Goal: Information Seeking & Learning: Learn about a topic

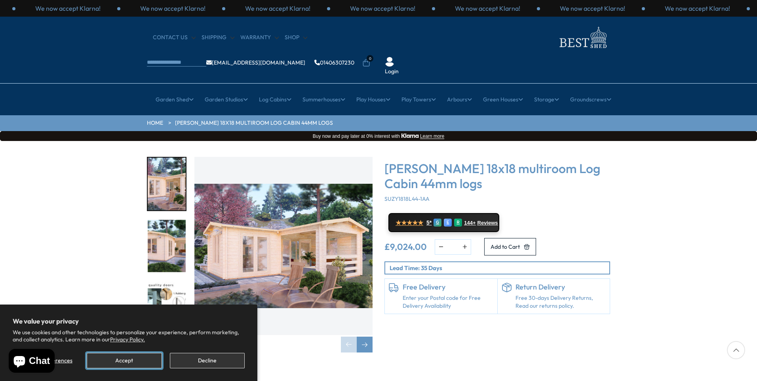
click at [116, 357] on button "Accept" at bounding box center [124, 360] width 75 height 15
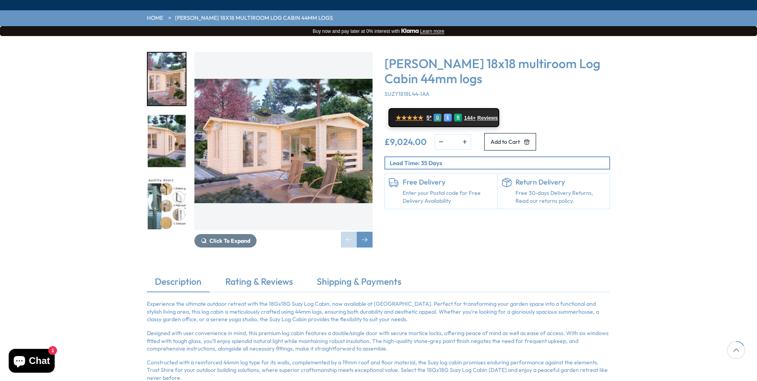
scroll to position [119, 0]
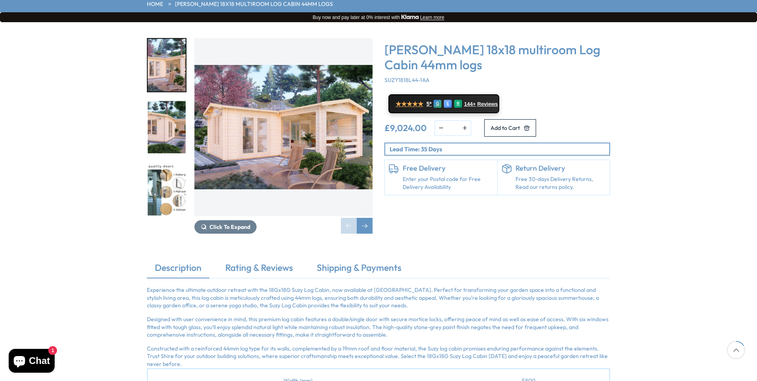
click at [165, 163] on img "3 / 7" at bounding box center [167, 189] width 38 height 53
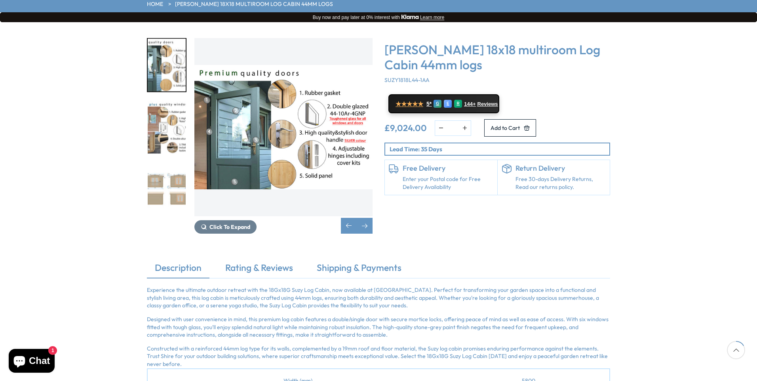
click at [171, 163] on img "5 / 7" at bounding box center [167, 189] width 38 height 53
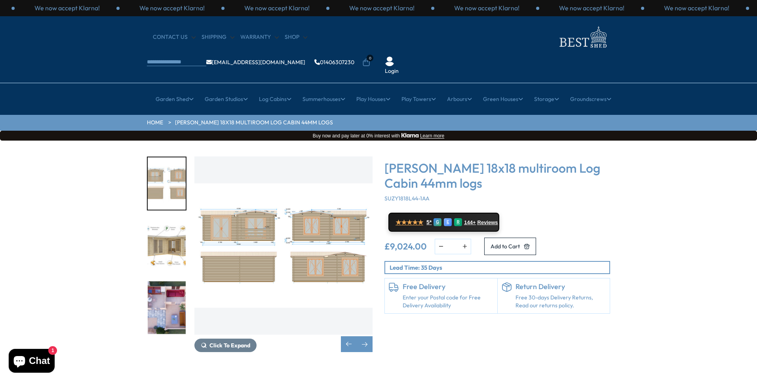
scroll to position [0, 0]
click at [365, 336] on div "Next slide" at bounding box center [365, 344] width 16 height 16
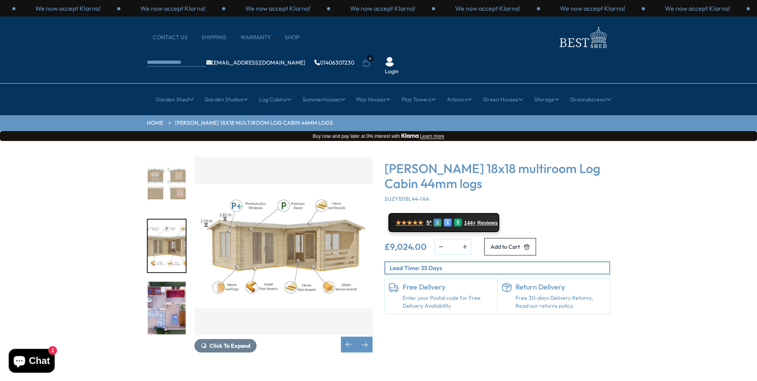
click at [303, 235] on img "6 / 7" at bounding box center [283, 246] width 178 height 178
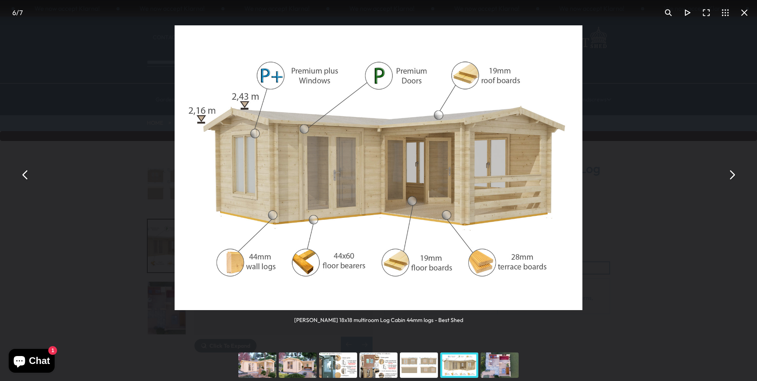
click at [730, 174] on button "You can close this modal content with the ESC key" at bounding box center [731, 174] width 19 height 19
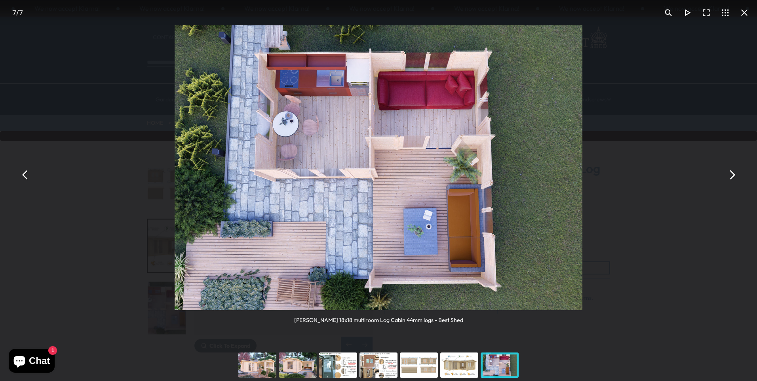
click at [25, 176] on button "You can close this modal content with the ESC key" at bounding box center [25, 174] width 19 height 19
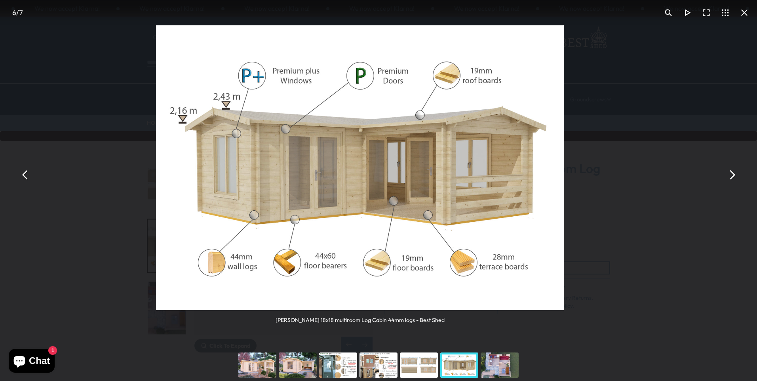
click at [25, 176] on button "You can close this modal content with the ESC key" at bounding box center [25, 174] width 19 height 19
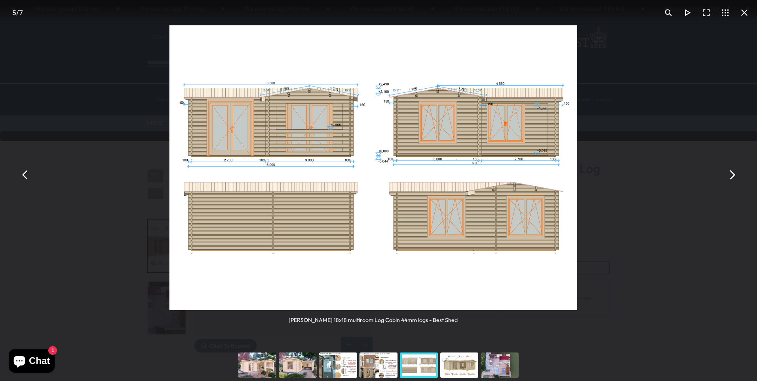
click at [25, 176] on button "You can close this modal content with the ESC key" at bounding box center [25, 174] width 19 height 19
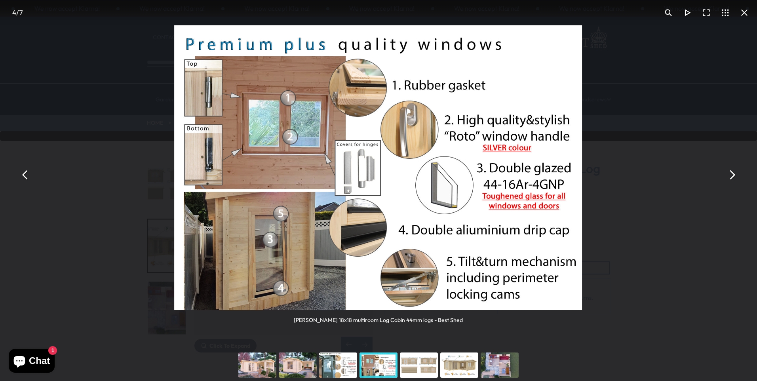
click at [25, 176] on button "You can close this modal content with the ESC key" at bounding box center [25, 174] width 19 height 19
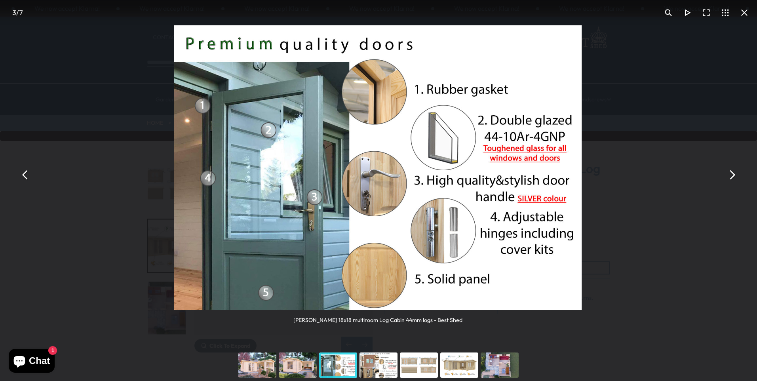
click at [25, 176] on button "You can close this modal content with the ESC key" at bounding box center [25, 174] width 19 height 19
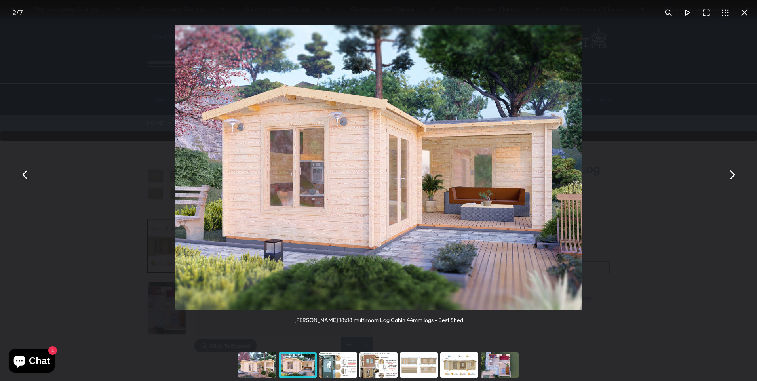
click at [25, 176] on button "You can close this modal content with the ESC key" at bounding box center [25, 174] width 19 height 19
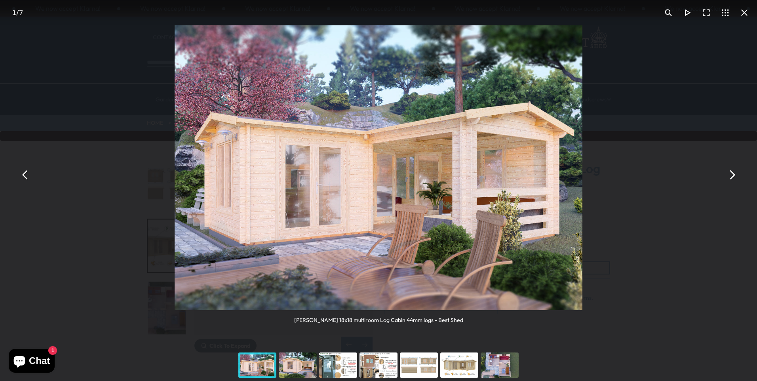
click at [25, 176] on button "You can close this modal content with the ESC key" at bounding box center [25, 174] width 19 height 19
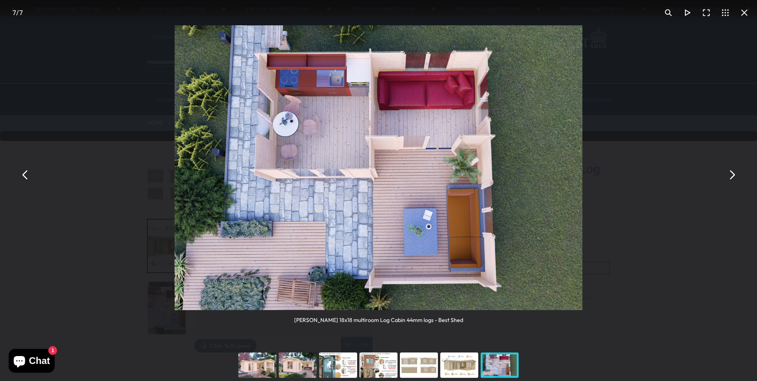
click at [745, 12] on button "You can close this modal content with the ESC key" at bounding box center [743, 12] width 19 height 19
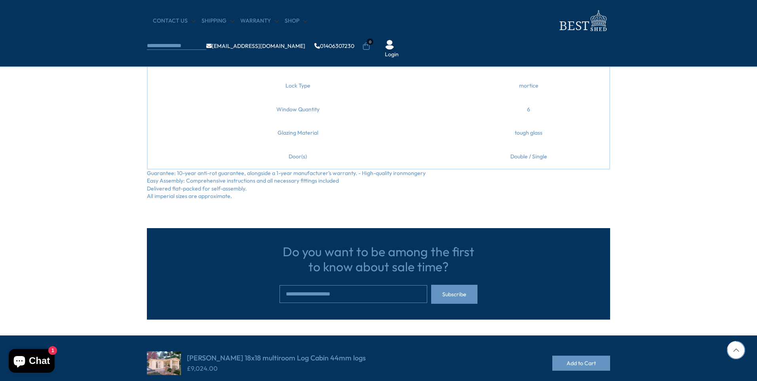
scroll to position [555, 0]
